Goal: Transaction & Acquisition: Purchase product/service

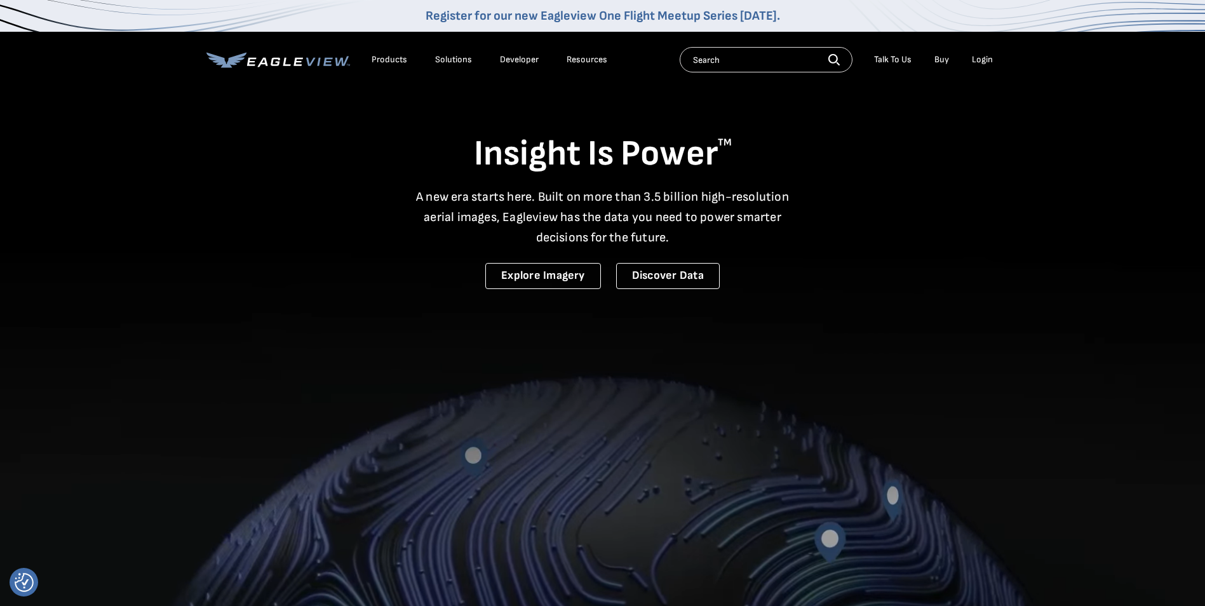
click at [973, 57] on div "Login" at bounding box center [982, 59] width 21 height 11
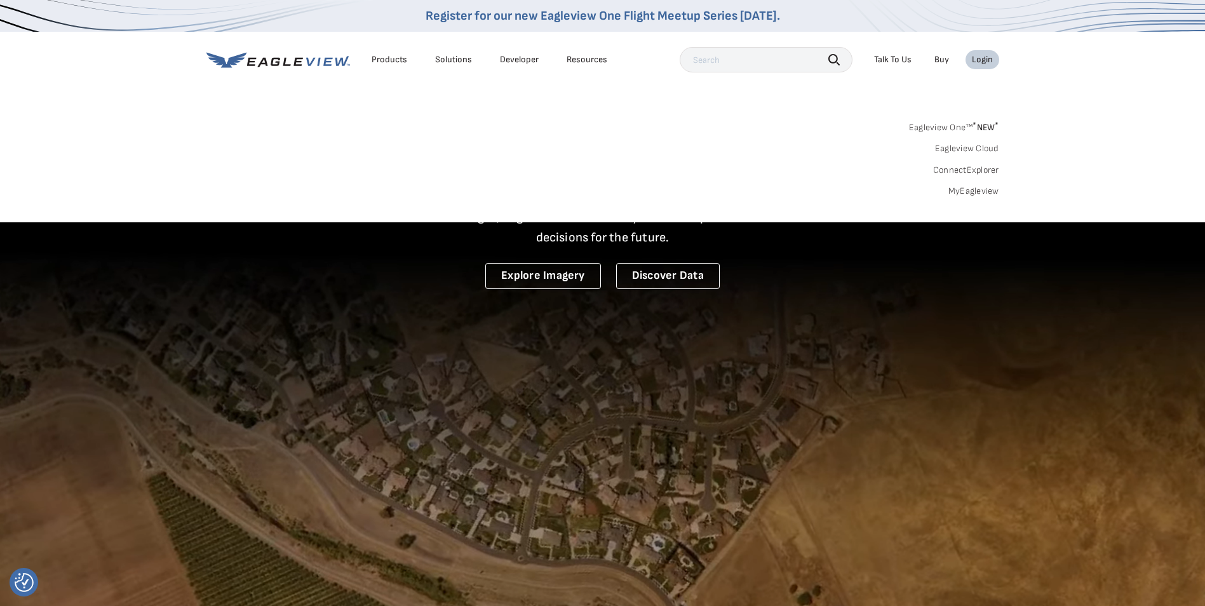
click at [966, 121] on link "Eagleview One™ * NEW *" at bounding box center [954, 125] width 90 height 15
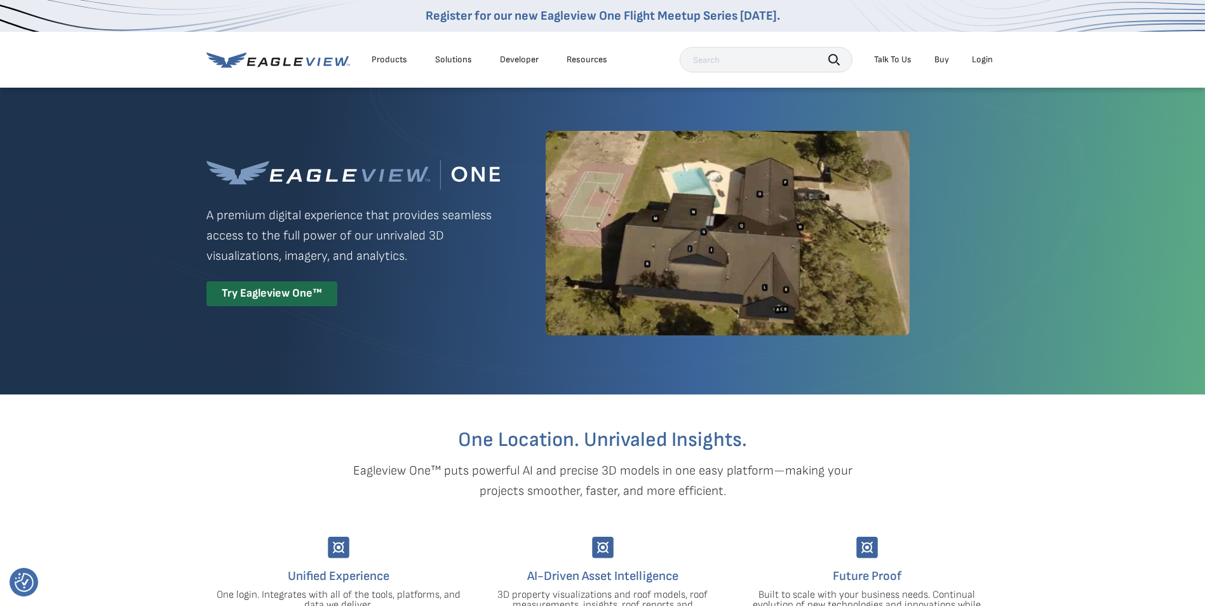
click at [980, 58] on div "Login" at bounding box center [982, 59] width 21 height 11
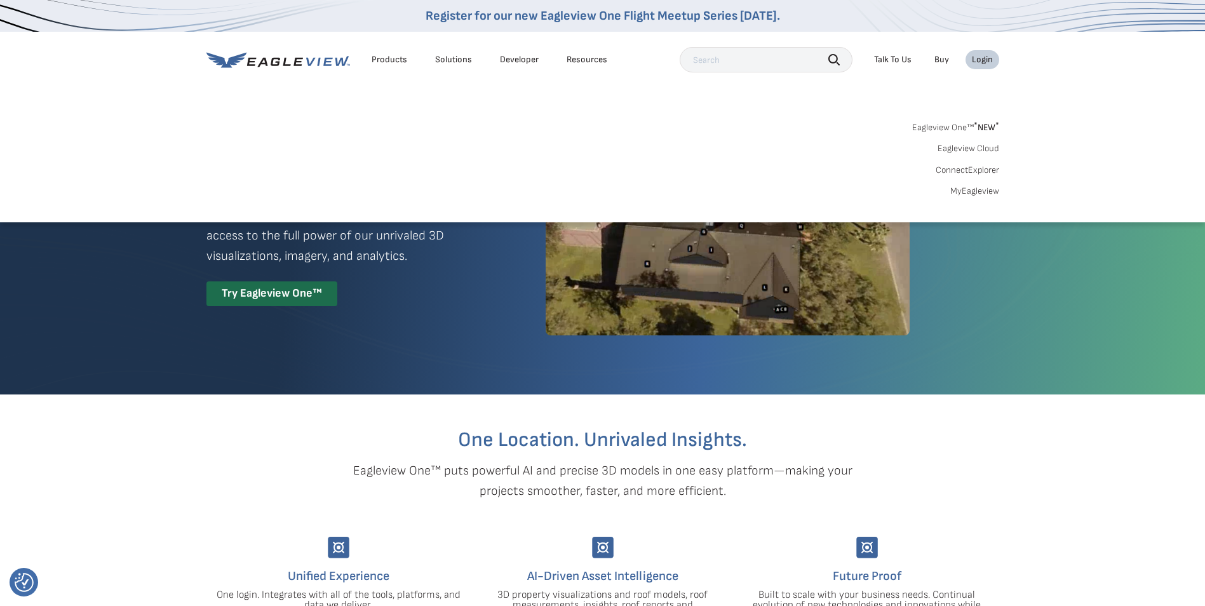
click at [966, 130] on link "Eagleview One™ * NEW *" at bounding box center [955, 125] width 87 height 15
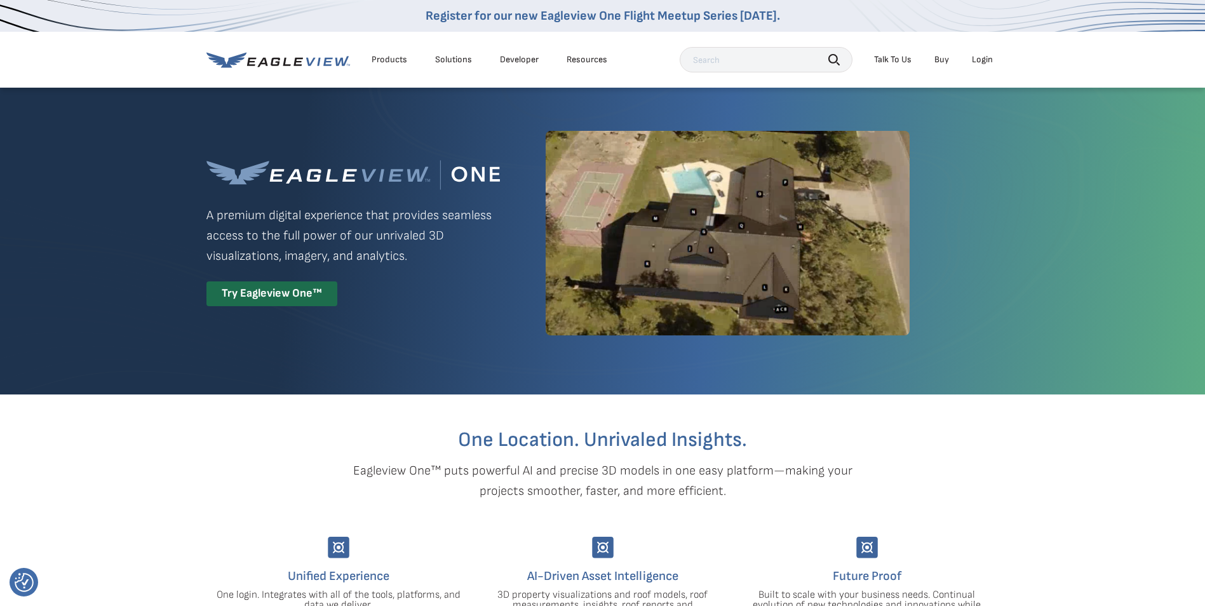
click at [989, 56] on div "Login" at bounding box center [982, 59] width 21 height 11
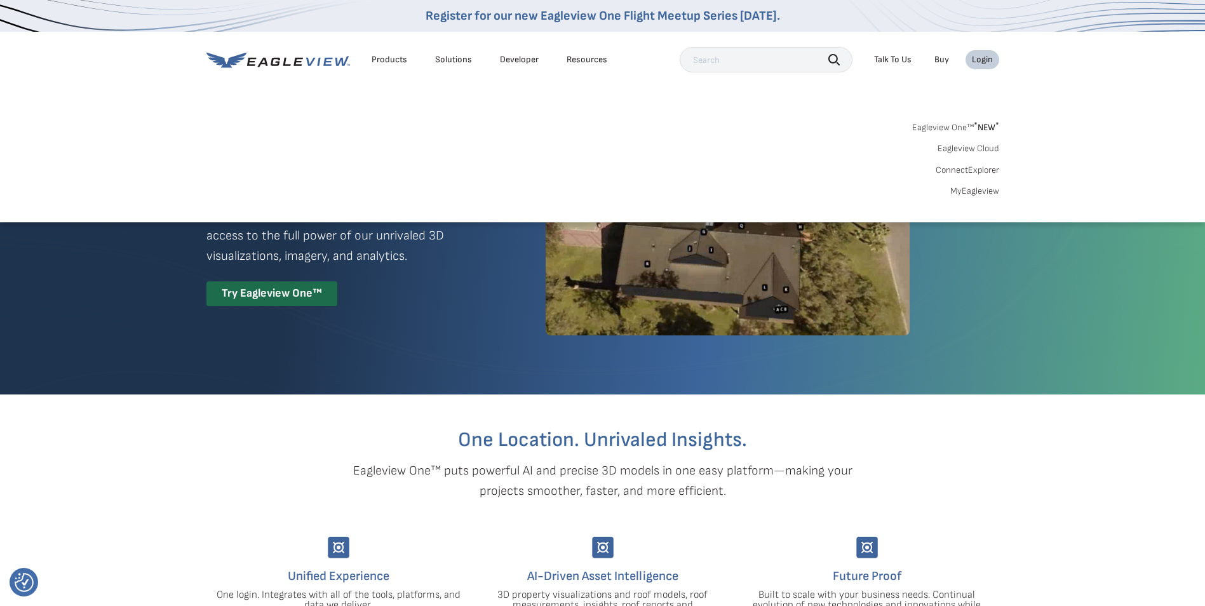
click at [967, 193] on link "MyEagleview" at bounding box center [975, 191] width 49 height 11
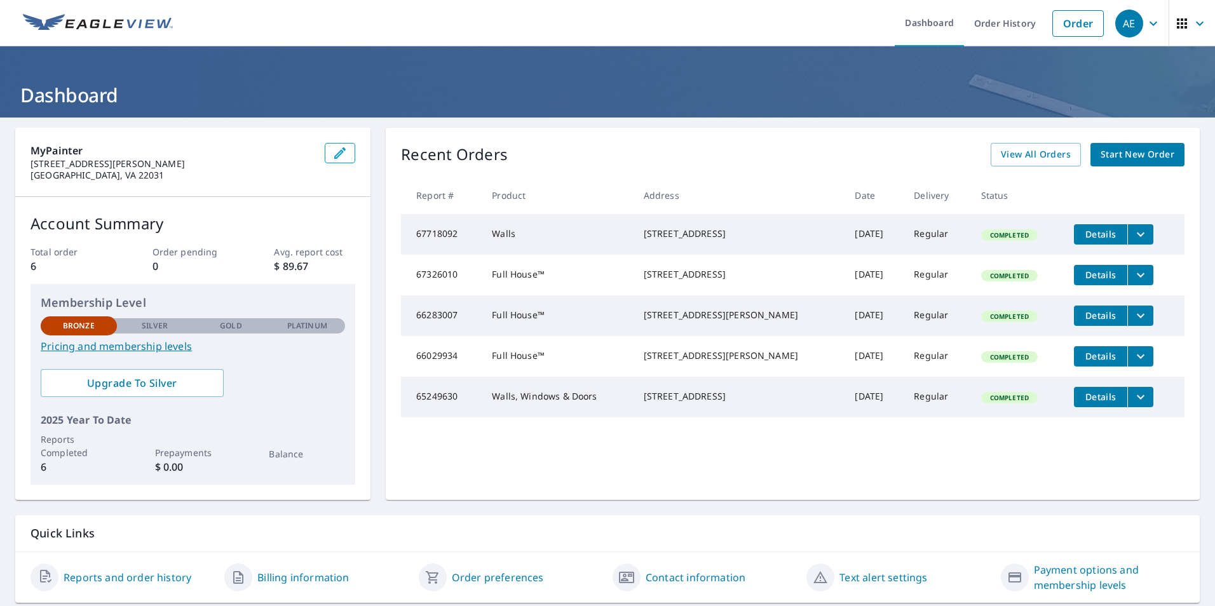
click at [1141, 154] on span "Start New Order" at bounding box center [1137, 155] width 74 height 16
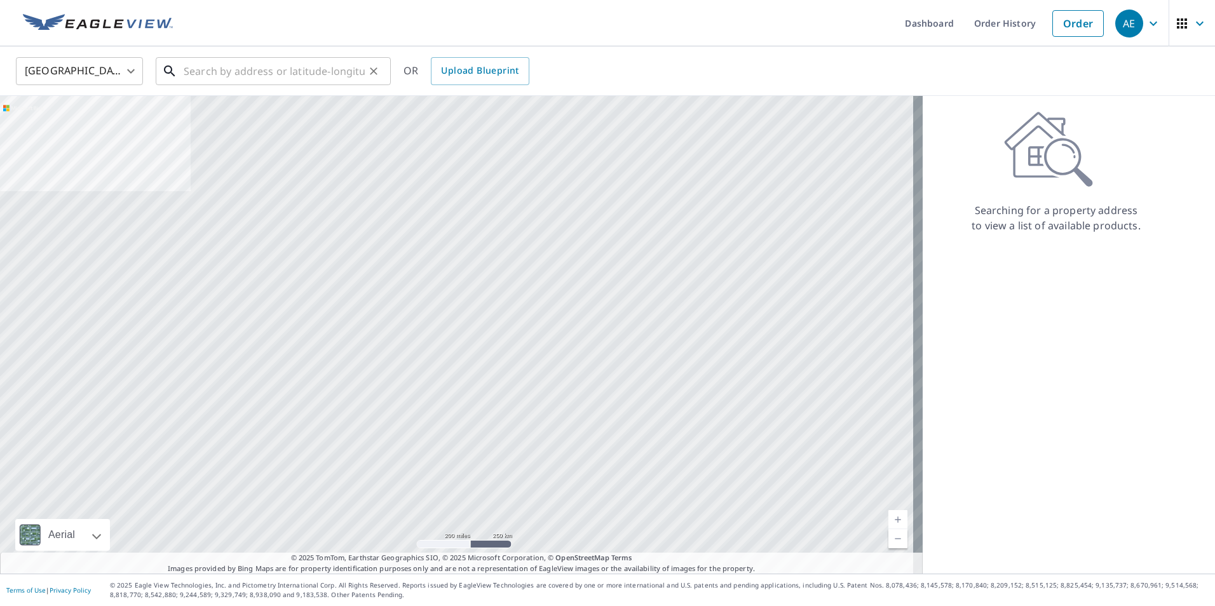
click at [253, 74] on input "text" at bounding box center [274, 71] width 181 height 36
paste input "3200 White Street, Fallschurch 22044"
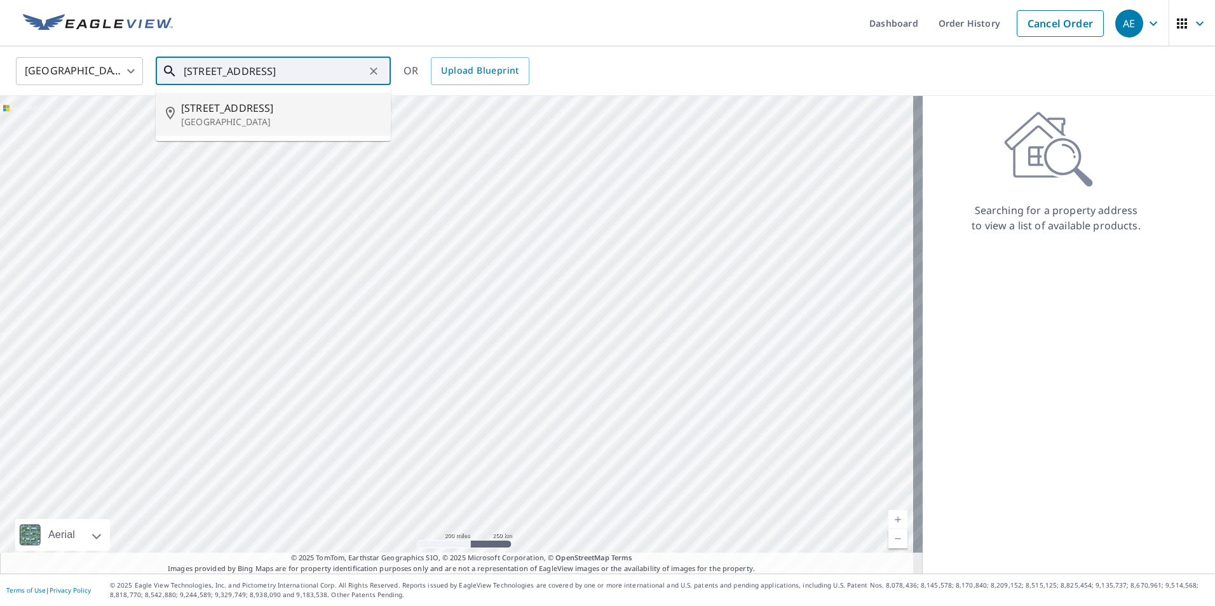
click at [210, 119] on p "Falls Church, VA 22044" at bounding box center [281, 122] width 200 height 13
type input "3200 White St Falls Church, VA 22044"
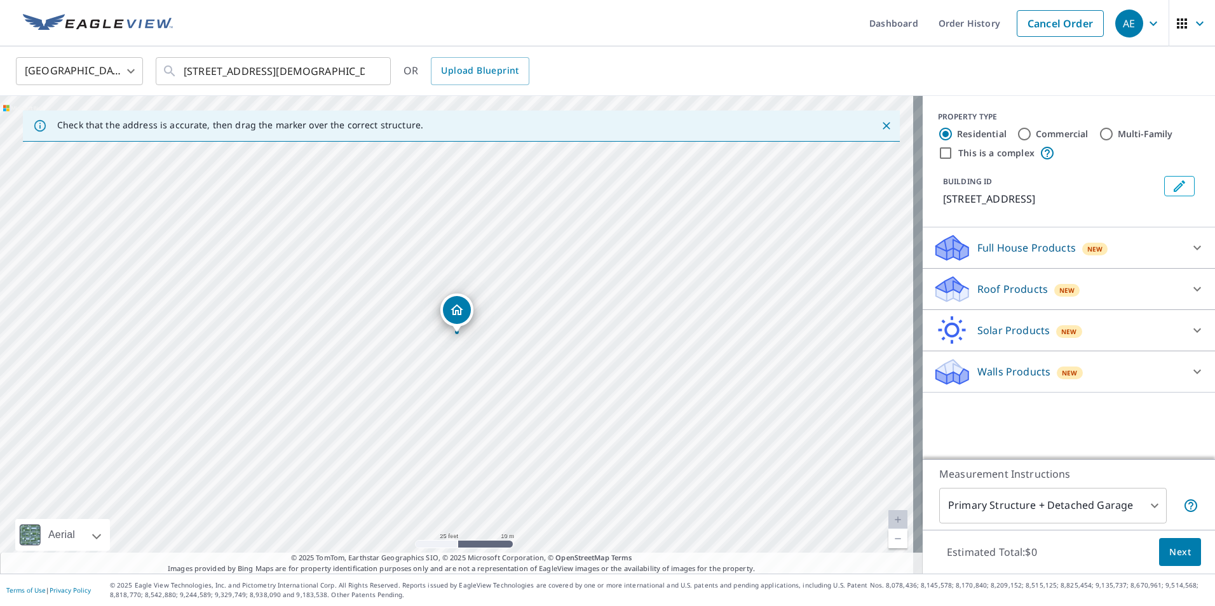
click at [1027, 373] on p "Walls Products" at bounding box center [1013, 371] width 73 height 15
click at [938, 431] on div "Walls $40" at bounding box center [1069, 441] width 272 height 36
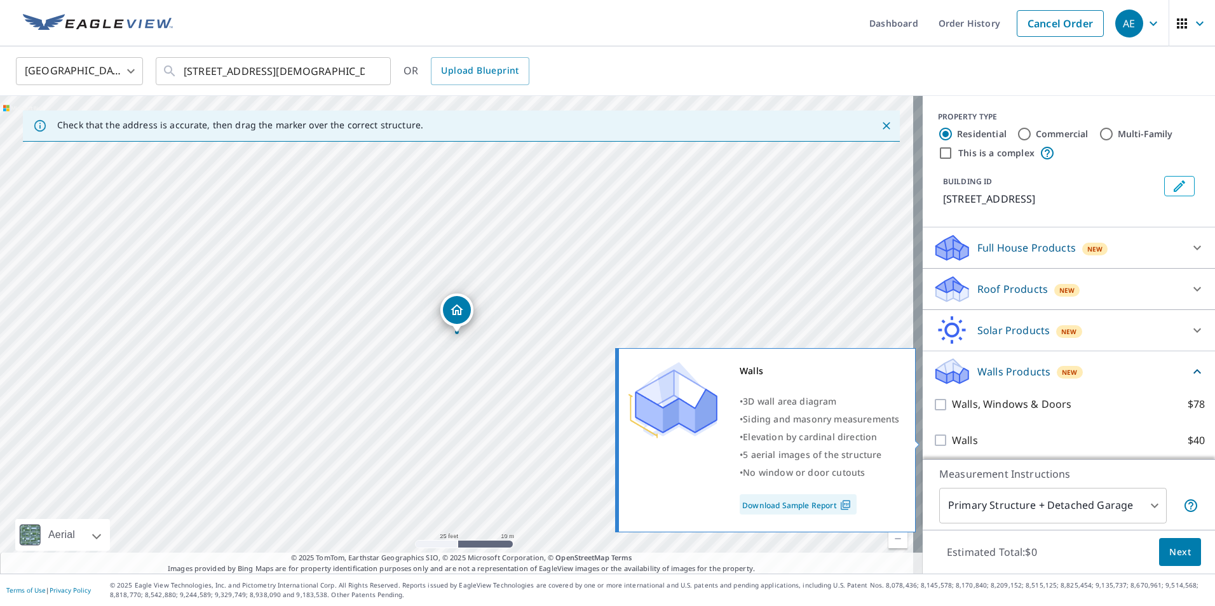
click at [933, 437] on input "Walls $40" at bounding box center [942, 440] width 19 height 15
checkbox input "true"
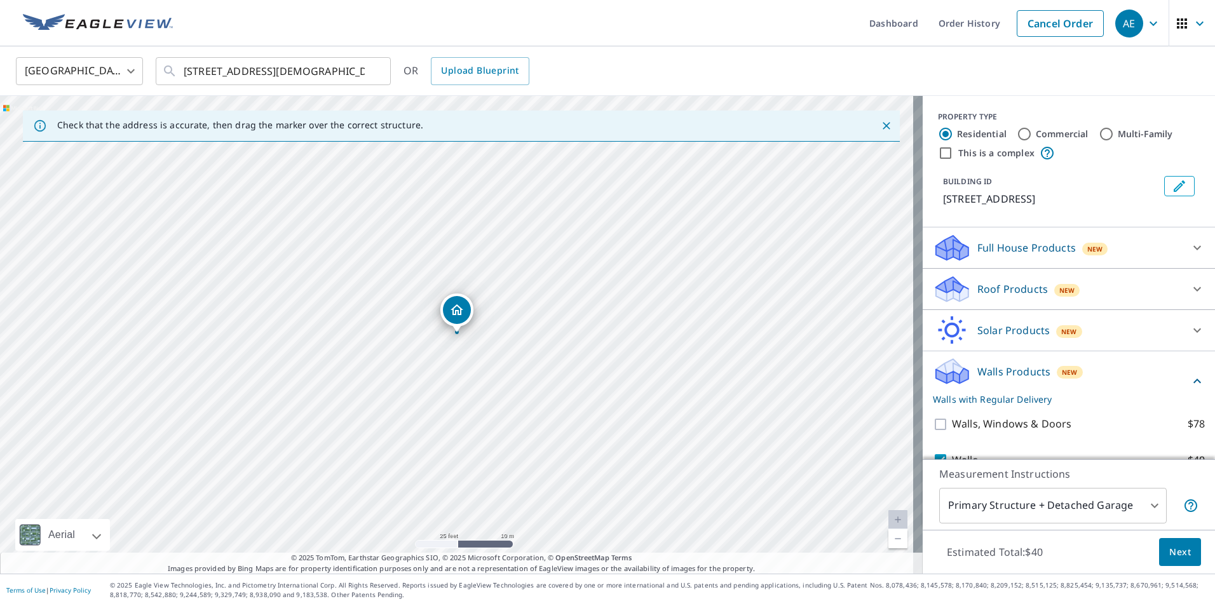
click at [1170, 555] on span "Next" at bounding box center [1180, 553] width 22 height 16
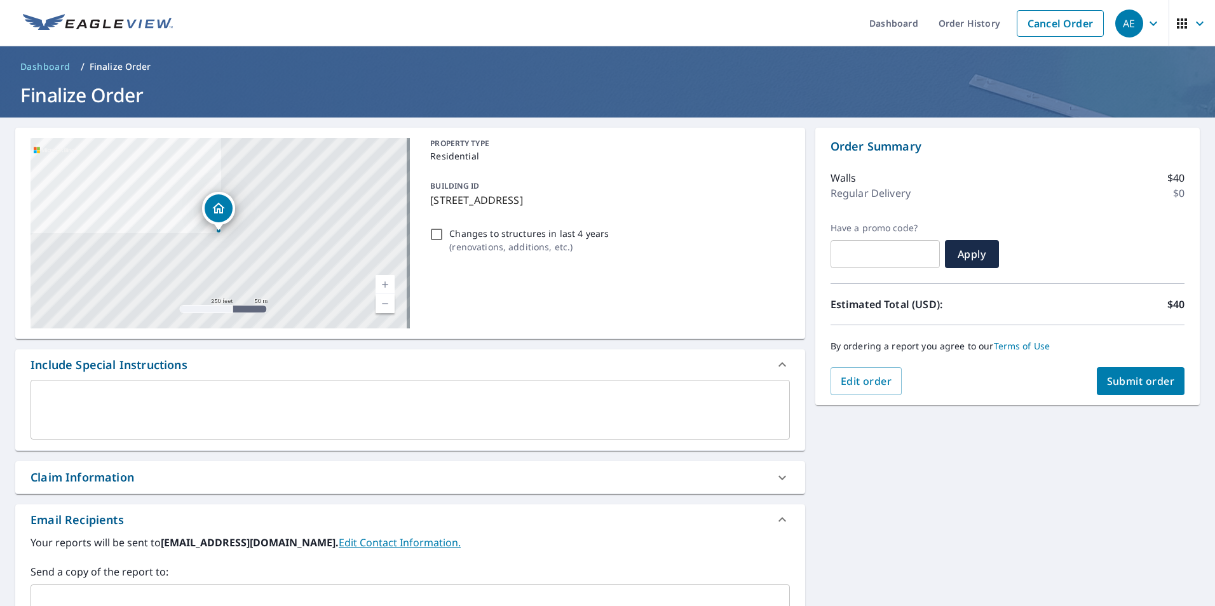
click at [1163, 387] on span "Submit order" at bounding box center [1141, 381] width 68 height 14
